Goal: Find contact information: Find contact information

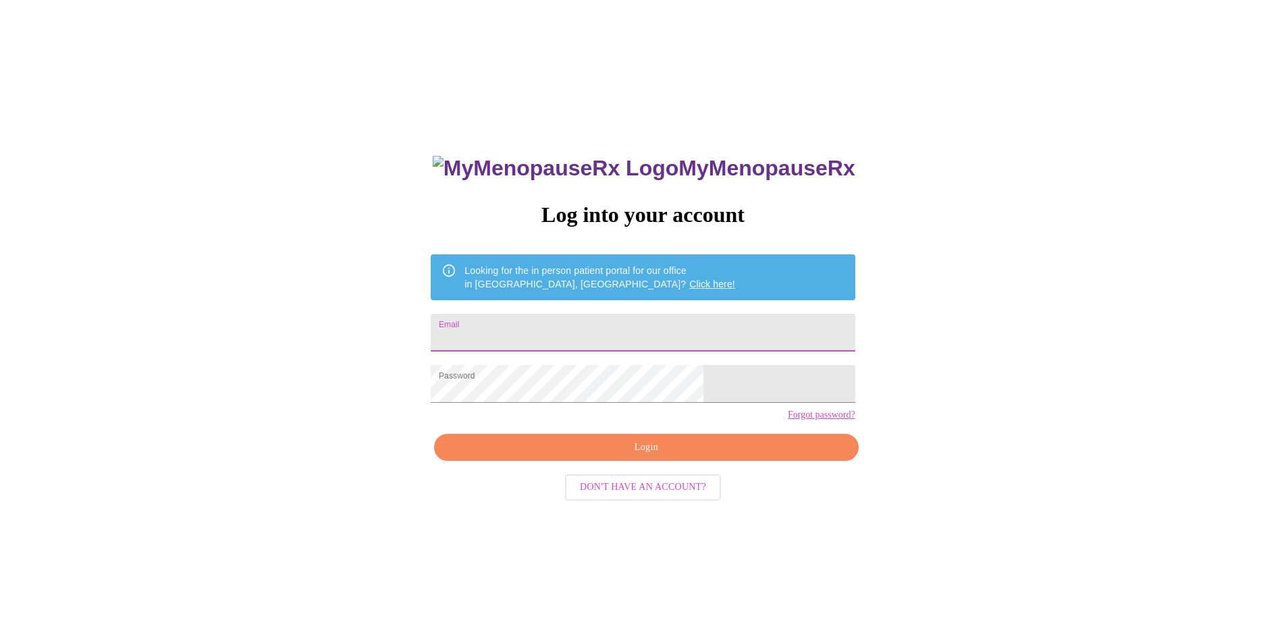
click at [638, 326] on input "Email" at bounding box center [643, 333] width 424 height 38
type input "buffym.rocks@gmail.com"
click at [655, 456] on span "Login" at bounding box center [645, 447] width 393 height 17
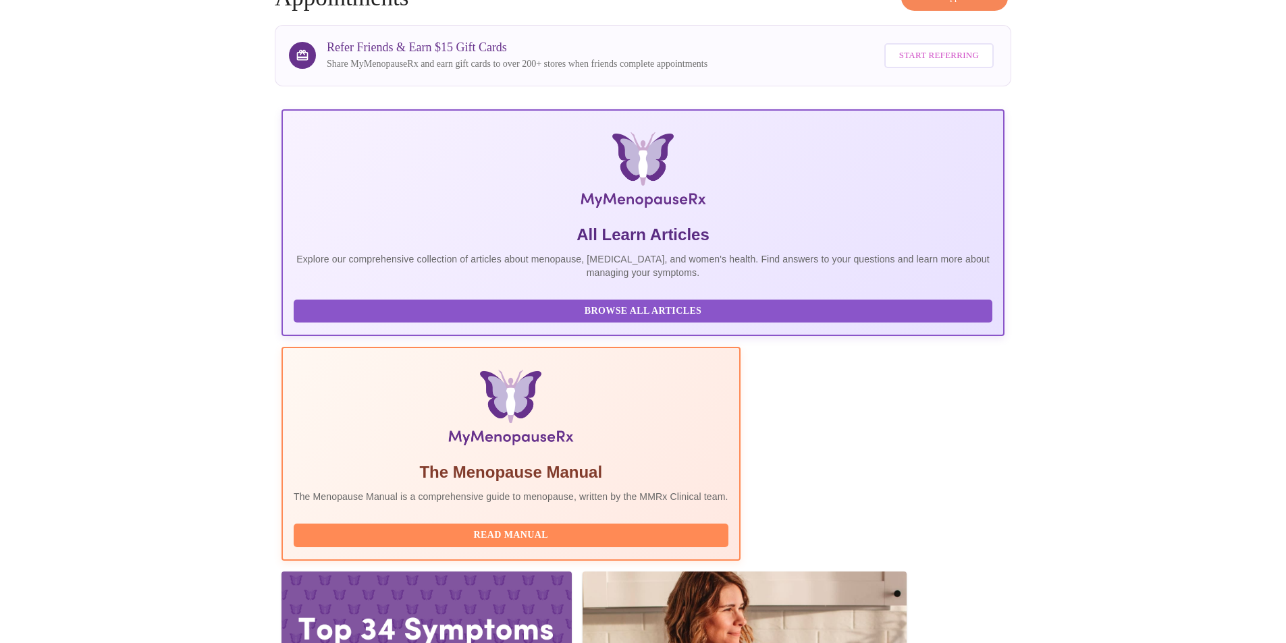
scroll to position [96, 0]
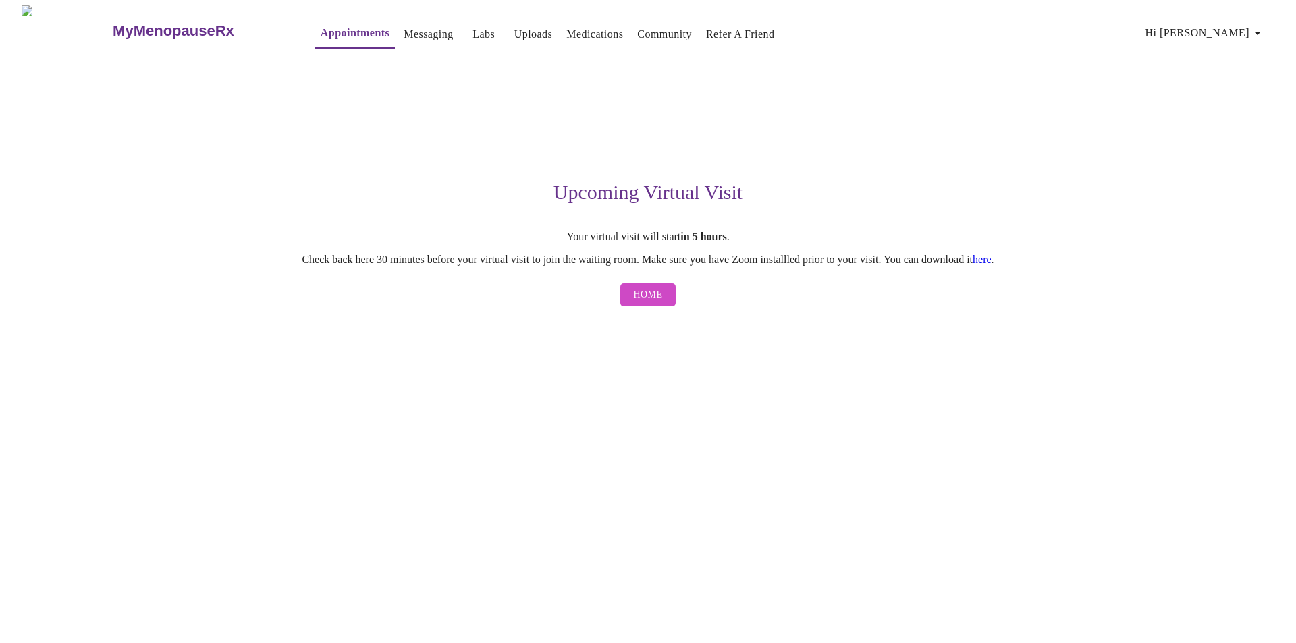
click at [991, 258] on link "here" at bounding box center [981, 259] width 19 height 11
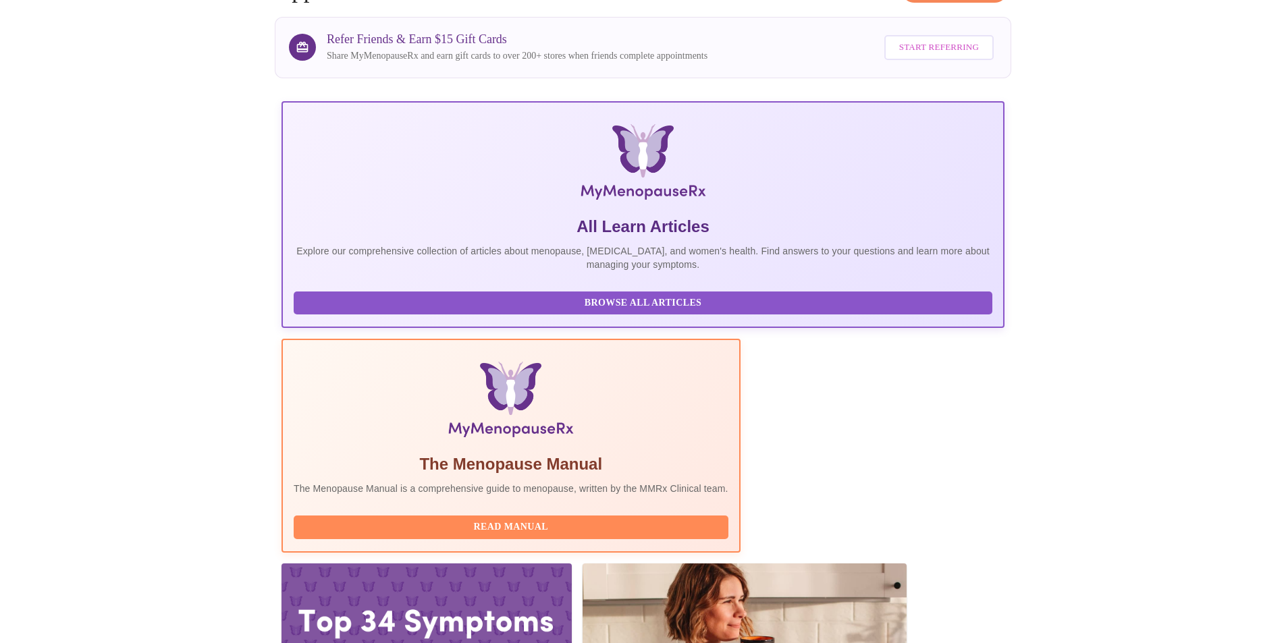
scroll to position [96, 0]
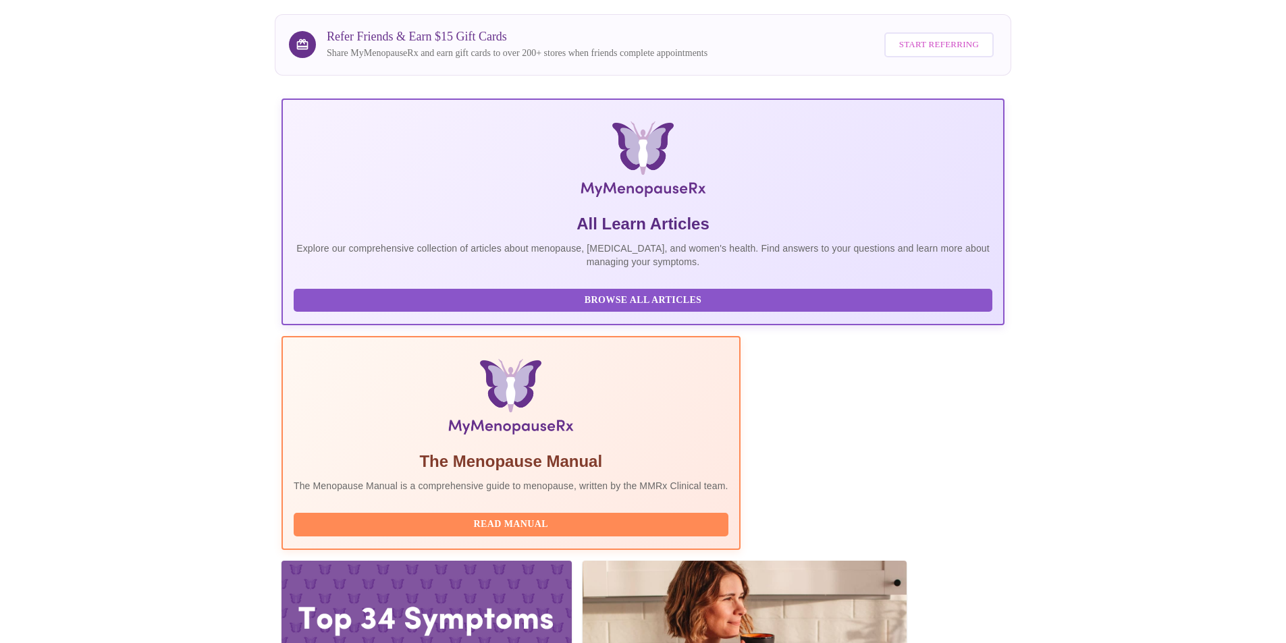
drag, startPoint x: 472, startPoint y: 458, endPoint x: 564, endPoint y: 450, distance: 92.1
copy h3 "WHNP-BC, FNP-C"
